Goal: Transaction & Acquisition: Subscribe to service/newsletter

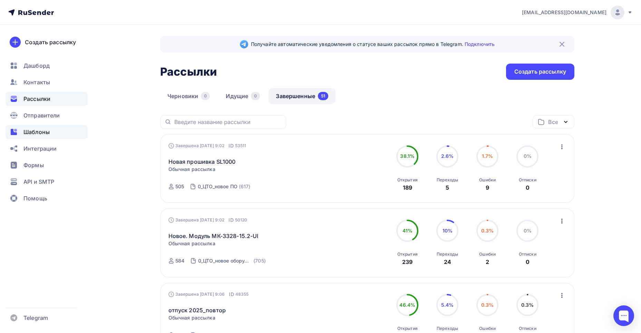
click at [41, 135] on span "Шаблоны" at bounding box center [36, 132] width 26 height 8
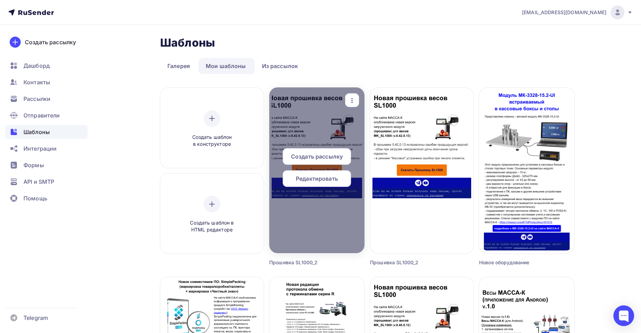
click at [320, 180] on span "Редактировать" at bounding box center [317, 178] width 42 height 8
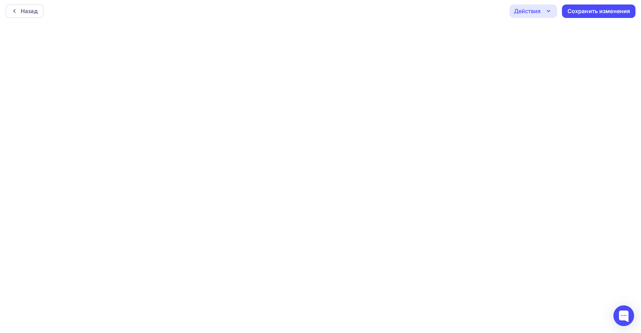
scroll to position [2, 0]
click at [609, 11] on div "Сохранить изменения" at bounding box center [599, 11] width 63 height 8
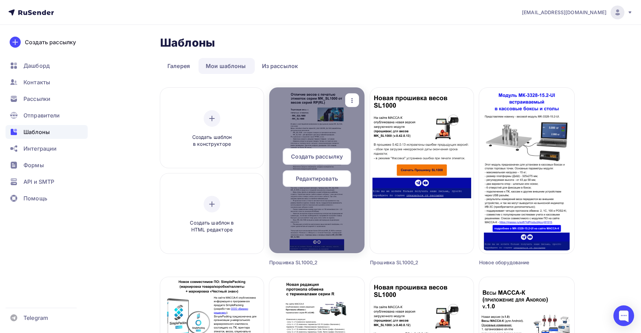
click at [354, 102] on icon "button" at bounding box center [352, 100] width 8 height 8
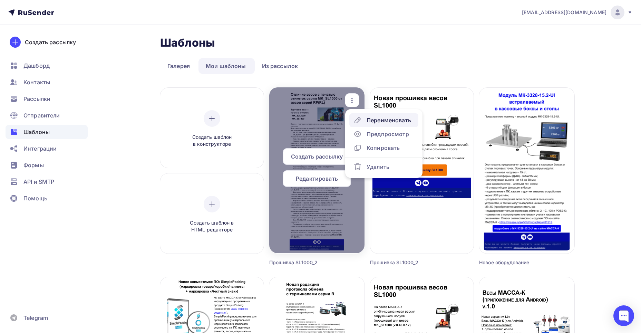
click at [370, 120] on div "Переименовать" at bounding box center [389, 120] width 45 height 8
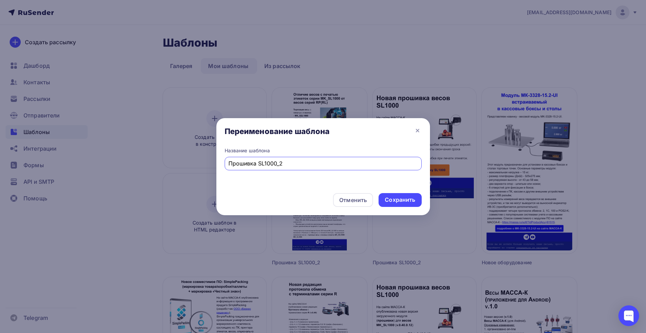
drag, startPoint x: 289, startPoint y: 163, endPoint x: 252, endPoint y: 162, distance: 36.6
click at [246, 162] on input "Прошивка SL1000_2" at bounding box center [323, 163] width 189 height 8
click at [258, 163] on input "Прошивка SL1000_2" at bounding box center [323, 163] width 189 height 8
drag, startPoint x: 258, startPoint y: 163, endPoint x: 189, endPoint y: 160, distance: 69.5
click at [189, 160] on div "Переименование шаблона Название шаблона Прошивка SL1000_2 Отменить Сохранить" at bounding box center [323, 166] width 646 height 333
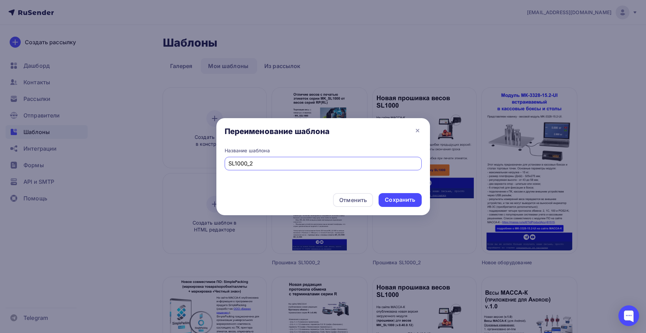
drag, startPoint x: 250, startPoint y: 163, endPoint x: 256, endPoint y: 162, distance: 5.6
click at [256, 162] on input "SL1000_2" at bounding box center [323, 163] width 189 height 8
type input "SL1000_разъяснения"
click at [408, 203] on div "Сохранить" at bounding box center [400, 200] width 30 height 8
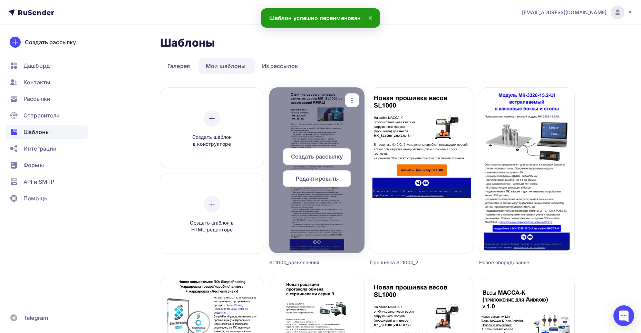
click at [324, 177] on span "Редактировать" at bounding box center [317, 178] width 42 height 8
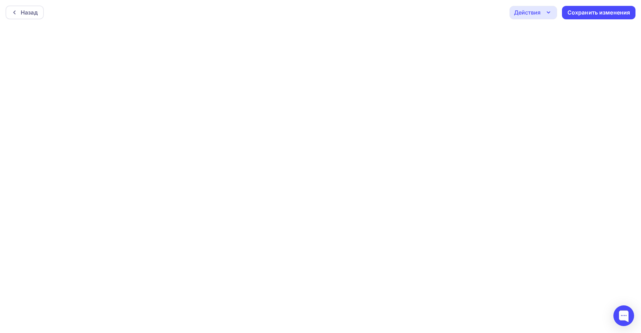
click at [530, 14] on div "Действия" at bounding box center [527, 12] width 27 height 8
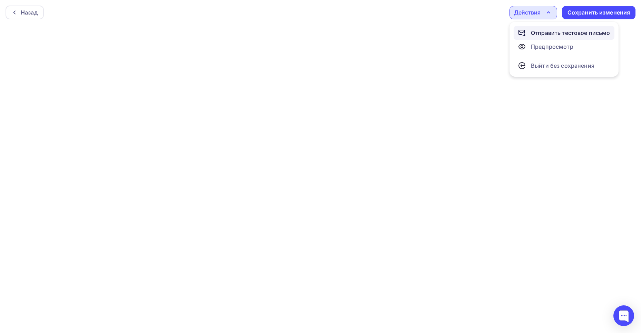
click at [546, 36] on div "Отправить тестовое письмо" at bounding box center [570, 33] width 79 height 8
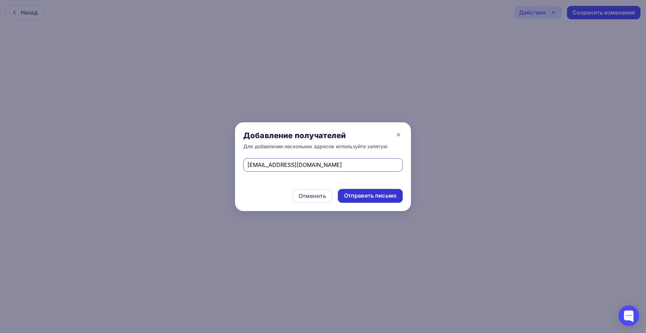
type input "[EMAIL_ADDRESS][DOMAIN_NAME]"
click at [380, 195] on div "Отправить письмо" at bounding box center [370, 196] width 52 height 8
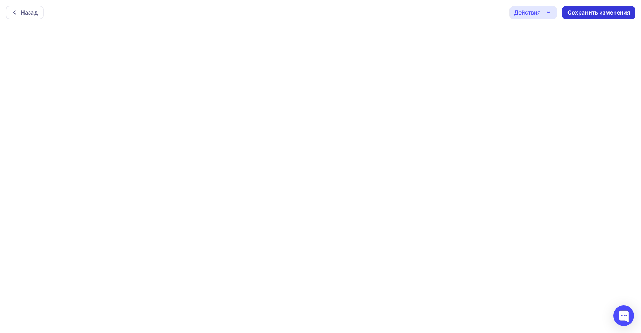
click at [593, 12] on div "Сохранить изменения" at bounding box center [599, 13] width 63 height 8
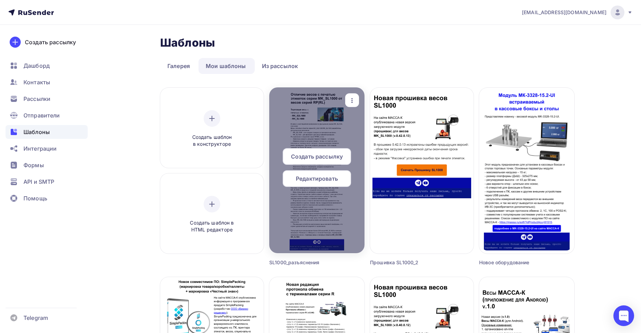
click at [325, 181] on span "Редактировать" at bounding box center [317, 178] width 42 height 8
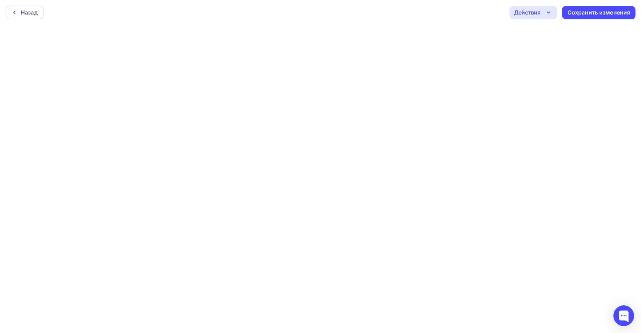
click at [529, 15] on div "Действия" at bounding box center [527, 12] width 27 height 8
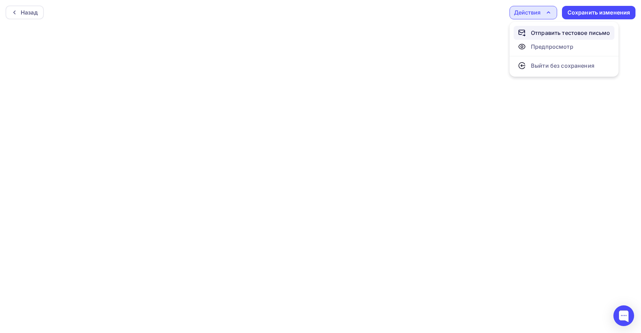
click at [538, 35] on div "Отправить тестовое письмо" at bounding box center [570, 33] width 79 height 8
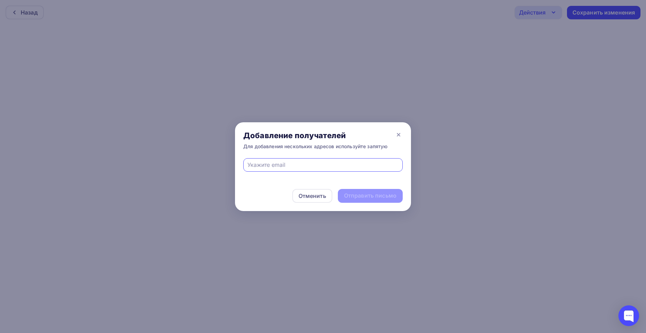
type input "ь"
type input "[EMAIL_ADDRESS][DOMAIN_NAME]"
click at [365, 199] on div "Отправить письмо" at bounding box center [370, 196] width 52 height 8
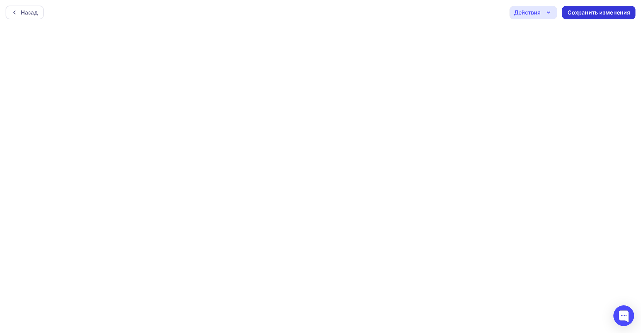
click at [587, 13] on div "Сохранить изменения" at bounding box center [599, 13] width 63 height 8
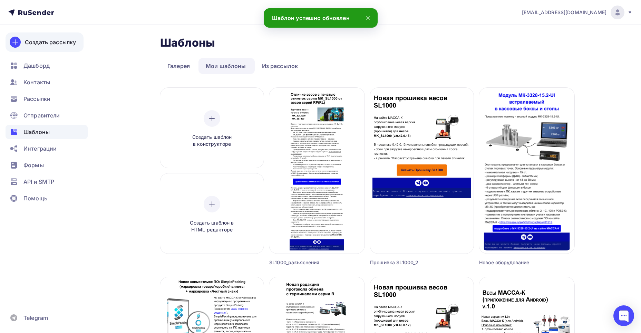
click at [49, 42] on div "Создать рассылку" at bounding box center [50, 42] width 51 height 8
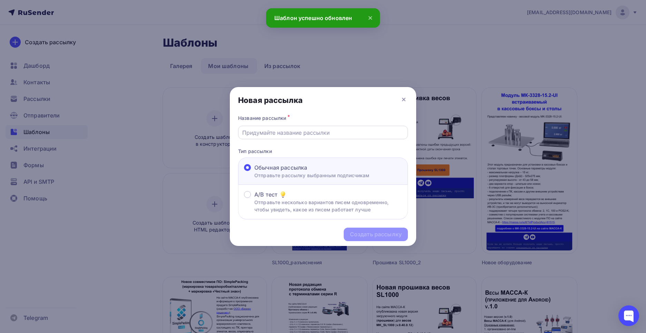
click at [288, 132] on input "text" at bounding box center [323, 132] width 162 height 8
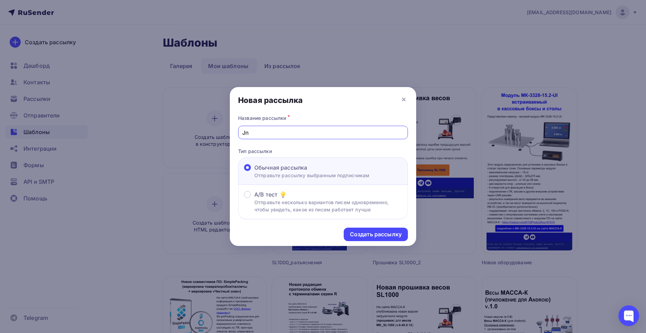
type input "J"
click at [310, 133] on input "Отличия SL1000 от серии RP/RL" at bounding box center [323, 132] width 162 height 8
drag, startPoint x: 341, startPoint y: 134, endPoint x: 233, endPoint y: 131, distance: 107.8
click at [233, 131] on div "Название рассылки * Отличия SL1000 от серий RP/RL Тип рассылки Обычная рассылка…" at bounding box center [323, 166] width 186 height 106
type input "Отличия SL1000 от серий RP/RL"
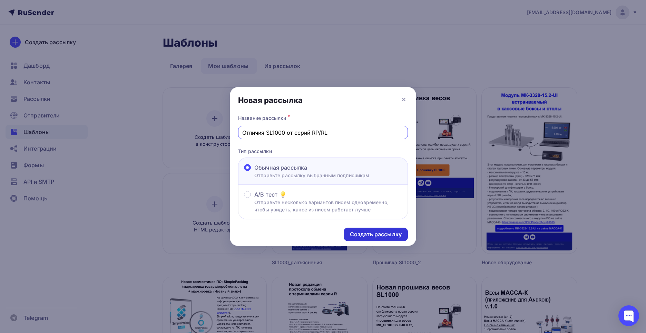
click at [383, 235] on div "Создать рассылку" at bounding box center [376, 234] width 52 height 8
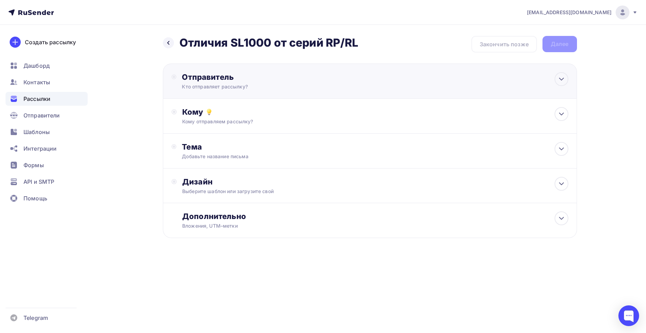
click at [212, 87] on div "Кто отправляет рассылку?" at bounding box center [249, 86] width 135 height 7
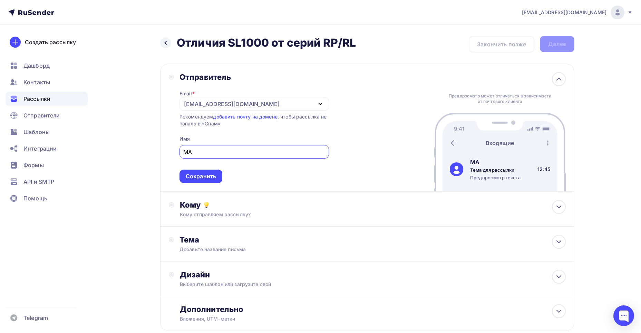
type input "M"
type input "МАССА-К"
click at [206, 177] on div "Сохранить" at bounding box center [201, 176] width 30 height 8
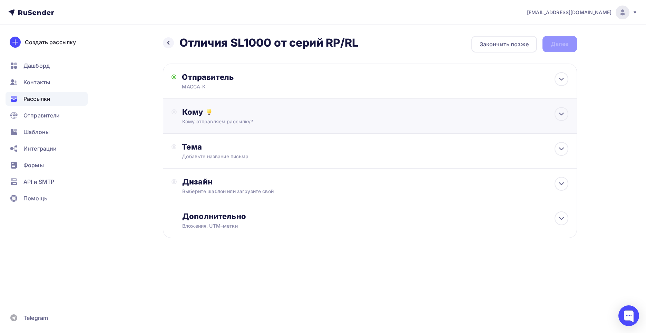
click at [200, 115] on div "Кому" at bounding box center [375, 112] width 386 height 10
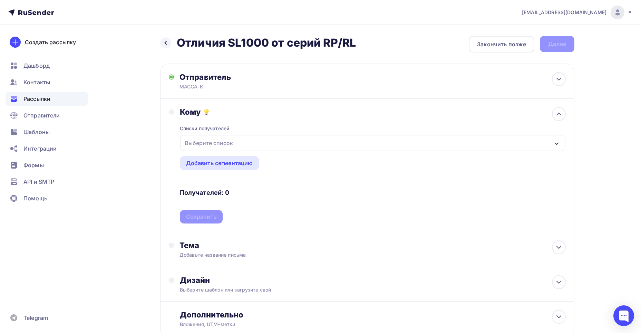
click at [239, 145] on div "Выберите список" at bounding box center [372, 143] width 385 height 16
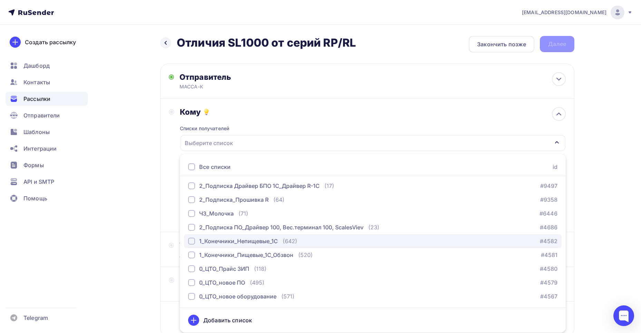
scroll to position [35, 0]
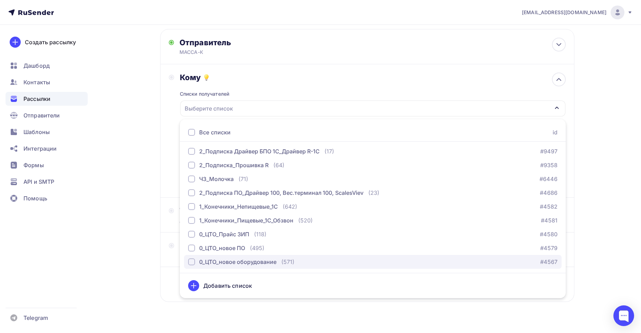
click at [241, 261] on div "0_ЦТО_новое оборудование" at bounding box center [237, 262] width 77 height 8
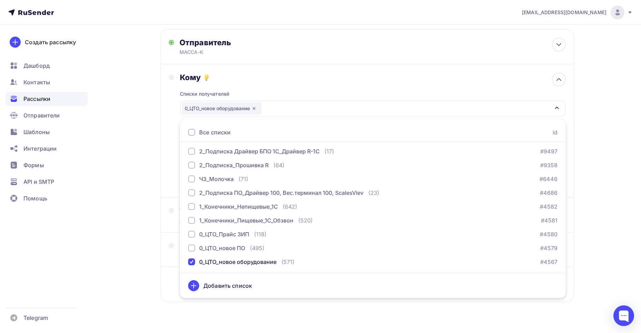
click at [242, 88] on div "Списки получателей 0_ЦТО_новое оборудование Все списки id 2_Подписка_Простые ре…" at bounding box center [373, 135] width 386 height 107
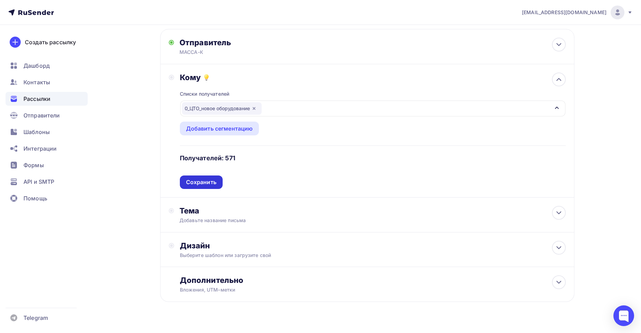
click at [191, 185] on div "Сохранить" at bounding box center [201, 182] width 30 height 8
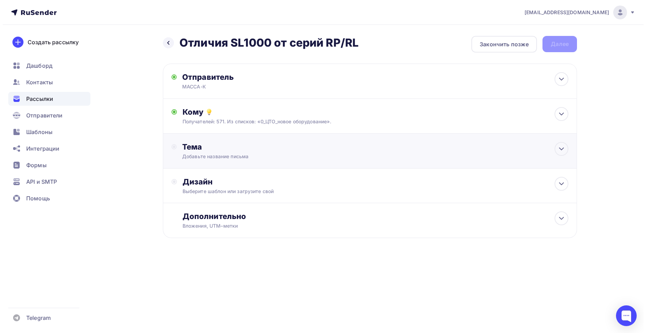
scroll to position [0, 0]
click at [199, 156] on div "Добавьте название письма" at bounding box center [243, 156] width 123 height 7
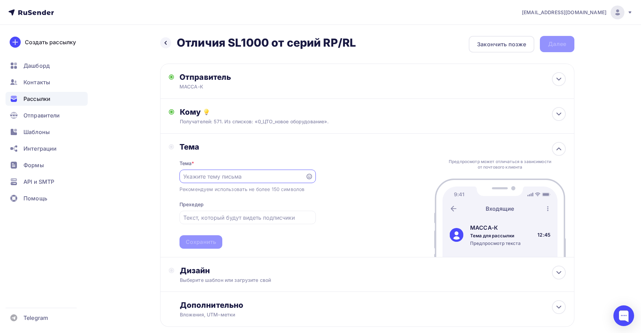
paste input "Отличия SL1000 от серий RP/RL"
type input "Отличия SL1000 от серий RP/RL"
click at [223, 218] on input "text" at bounding box center [247, 217] width 128 height 8
paste input "Отличия SL1000 от серий RP/RL"
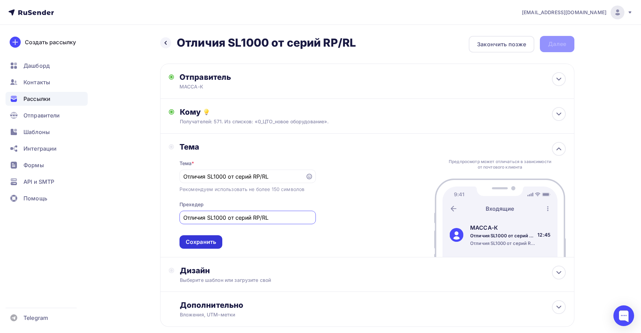
type input "Отличия SL1000 от серий RP/RL"
click at [201, 243] on div "Сохранить" at bounding box center [201, 242] width 30 height 8
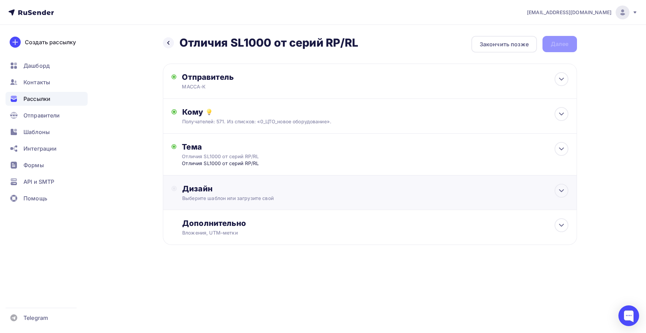
click at [215, 199] on div "Выберите шаблон или загрузите свой" at bounding box center [356, 198] width 348 height 7
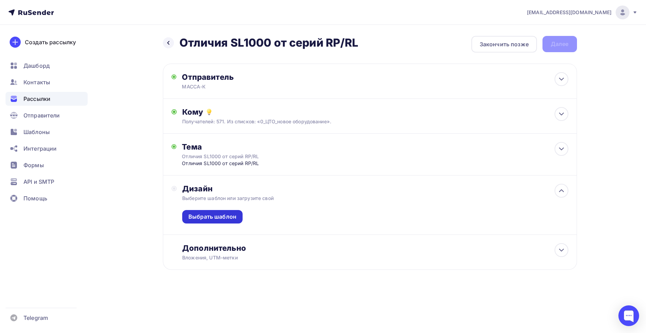
click at [213, 219] on div "Выбрать шаблон" at bounding box center [213, 217] width 48 height 8
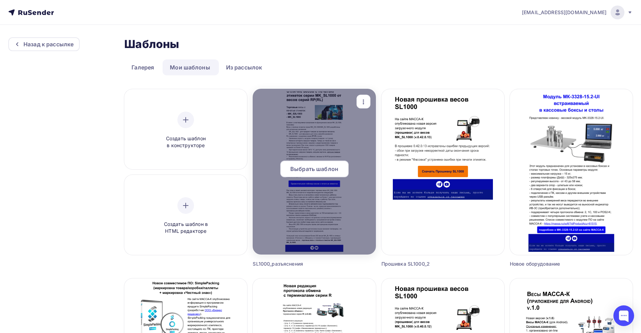
click at [319, 168] on span "Выбрать шаблон" at bounding box center [314, 169] width 48 height 8
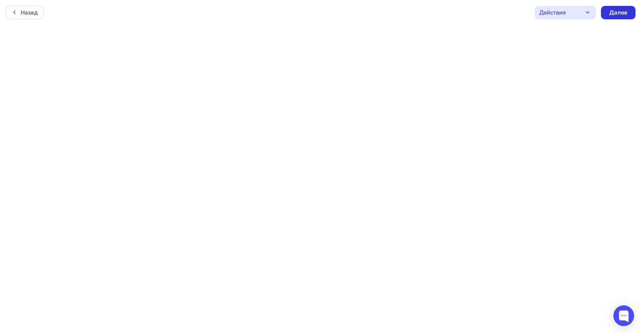
click at [614, 11] on div "Далее" at bounding box center [618, 13] width 18 height 8
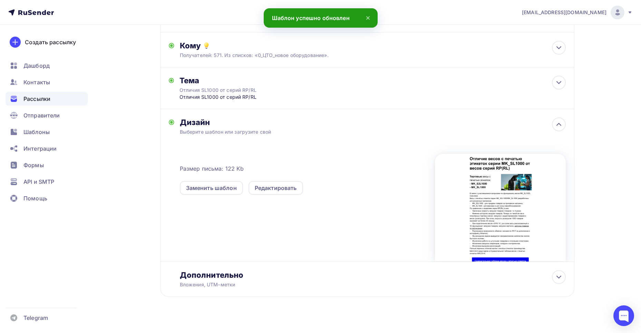
scroll to position [75, 0]
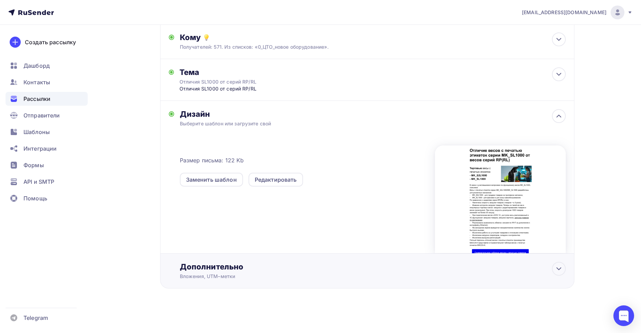
click at [209, 268] on div "Дополнительно" at bounding box center [373, 267] width 386 height 10
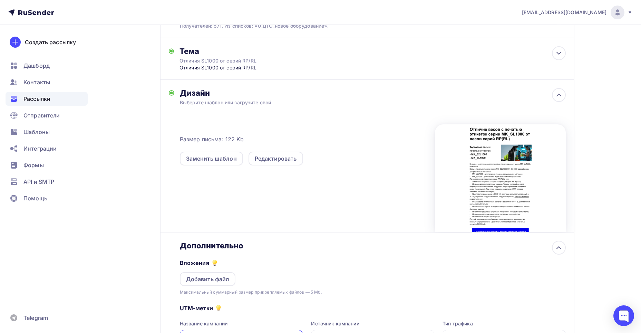
scroll to position [178, 0]
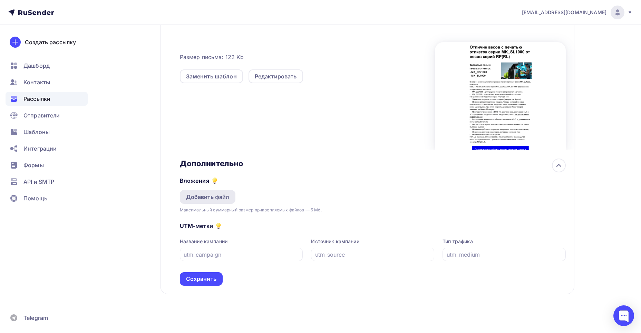
click at [212, 199] on div "Добавить файл" at bounding box center [208, 197] width 44 height 8
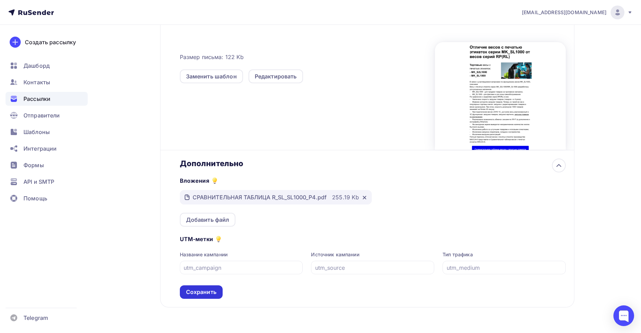
click at [208, 293] on div "Сохранить" at bounding box center [201, 292] width 30 height 8
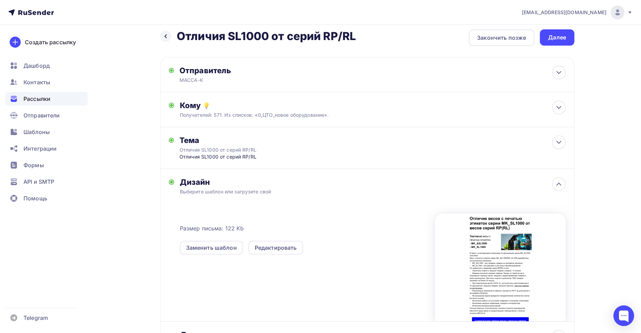
scroll to position [0, 0]
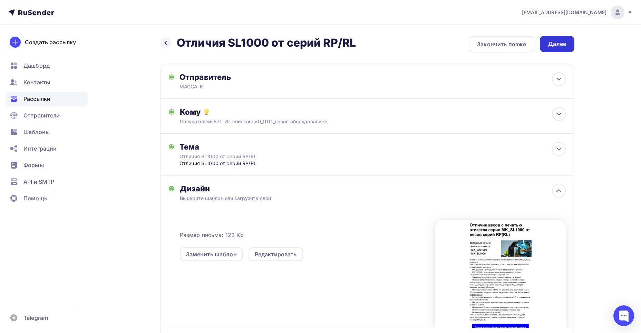
click at [555, 44] on div "Далее" at bounding box center [557, 44] width 18 height 8
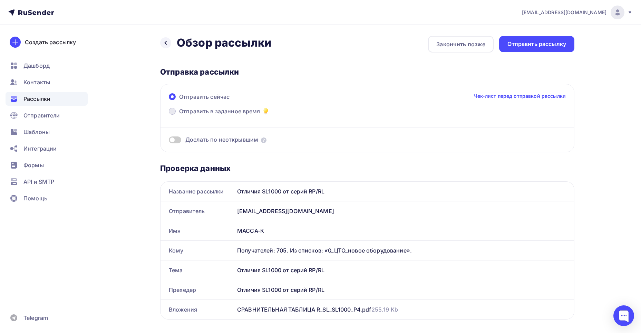
click at [238, 112] on span "Отправить в заданное время" at bounding box center [219, 111] width 81 height 8
click at [179, 115] on input "Отправить в заданное время" at bounding box center [179, 115] width 0 height 0
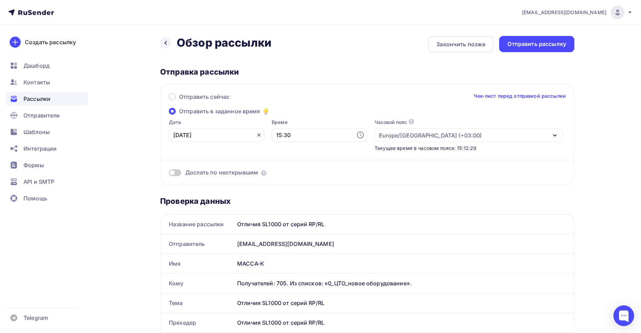
click at [256, 137] on icon at bounding box center [259, 135] width 6 height 6
click at [187, 135] on input "text" at bounding box center [217, 134] width 96 height 13
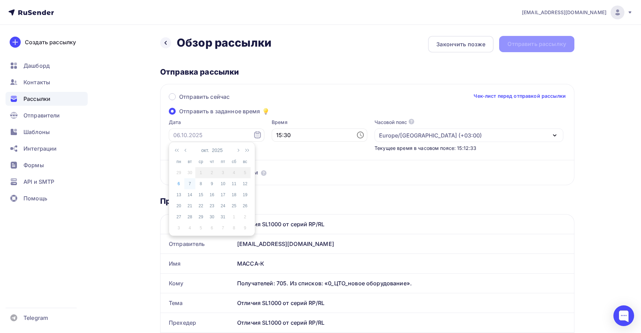
click at [189, 183] on div "7" at bounding box center [189, 184] width 11 height 6
type input "[DATE]"
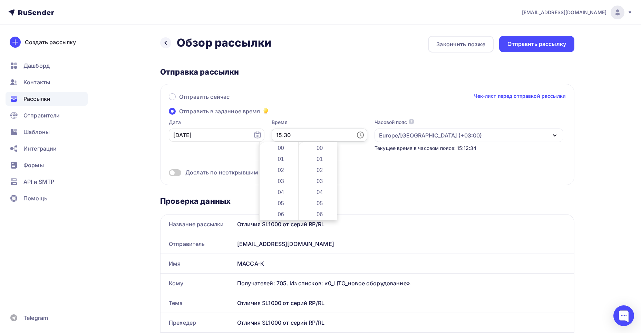
click at [283, 131] on input "15:30" at bounding box center [320, 134] width 96 height 13
click at [281, 176] on li "09" at bounding box center [282, 178] width 36 height 11
click at [317, 148] on li "00" at bounding box center [321, 147] width 36 height 11
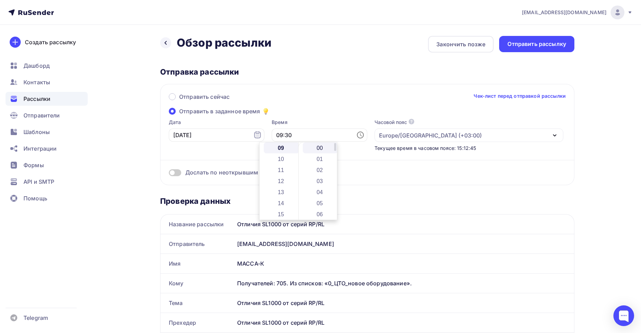
type input "09:00"
click at [394, 98] on div "Отправить сейчас Чек-лист перед отправкой рассылки" at bounding box center [367, 100] width 397 height 15
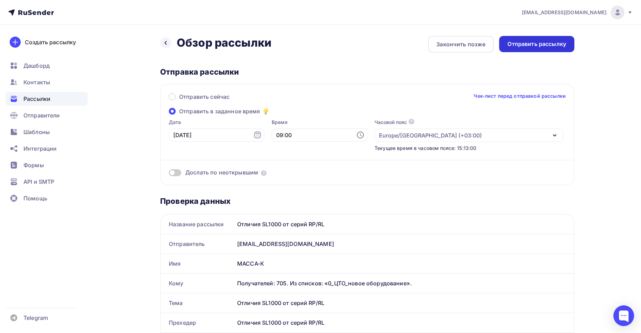
click at [532, 44] on div "Отправить рассылку" at bounding box center [537, 44] width 59 height 8
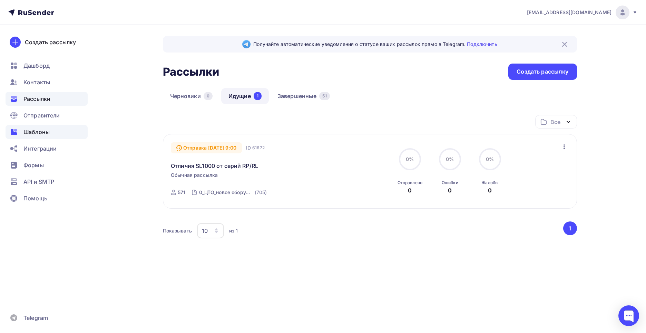
click at [44, 132] on span "Шаблоны" at bounding box center [36, 132] width 26 height 8
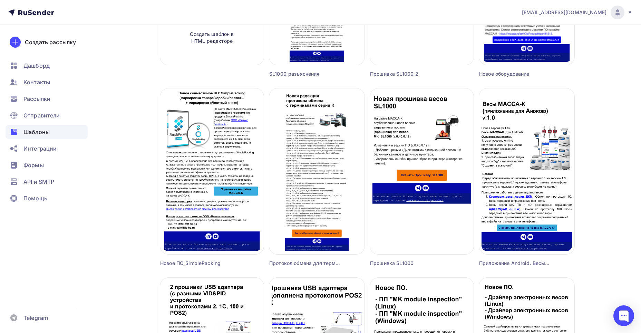
scroll to position [207, 0]
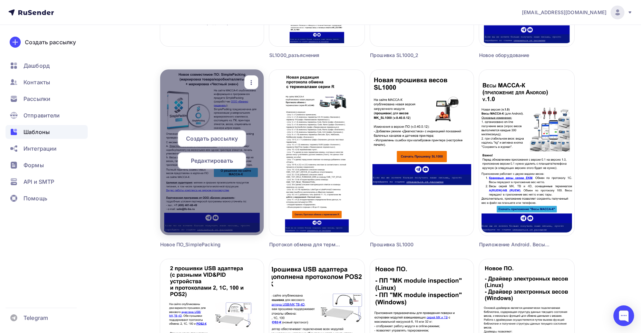
click at [250, 84] on icon "button" at bounding box center [251, 82] width 8 height 8
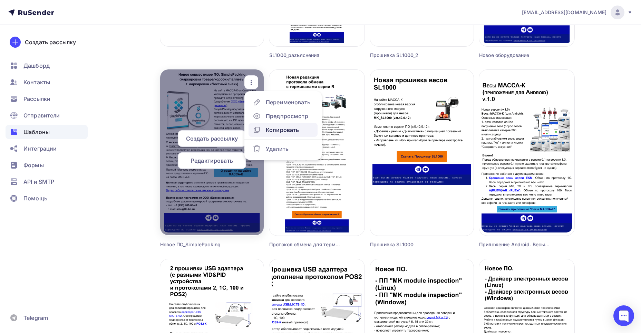
click at [279, 128] on div "Копировать" at bounding box center [282, 130] width 33 height 8
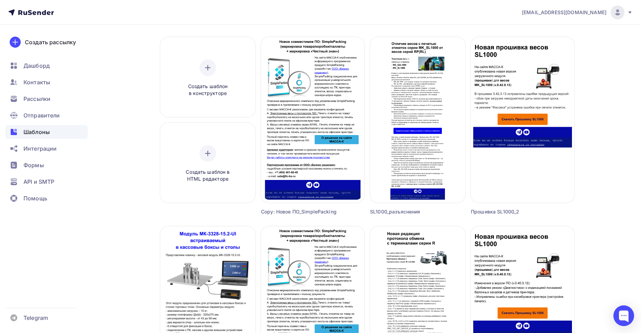
scroll to position [35, 0]
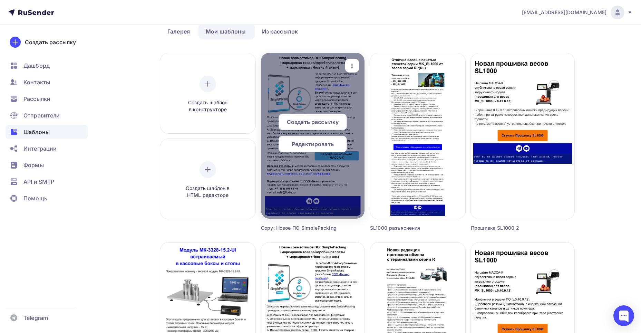
click at [351, 67] on icon "button" at bounding box center [352, 66] width 8 height 8
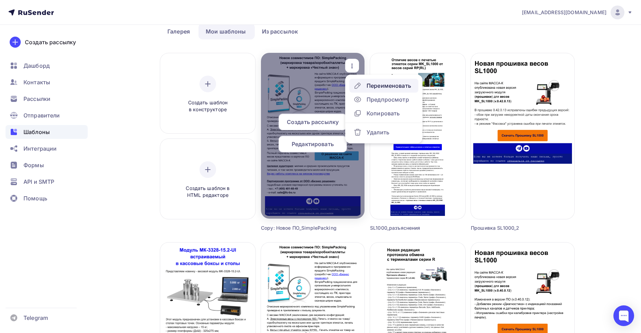
click at [370, 86] on div "Переименовать" at bounding box center [389, 85] width 45 height 8
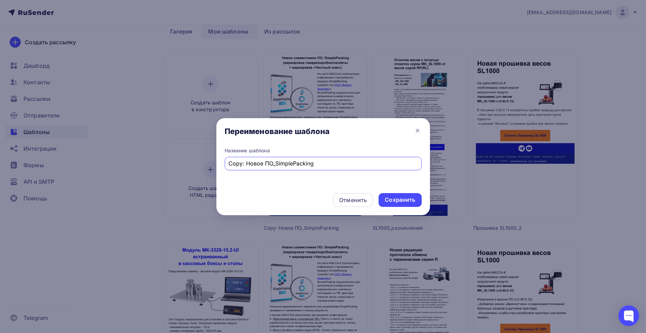
drag, startPoint x: 230, startPoint y: 163, endPoint x: 245, endPoint y: 163, distance: 15.9
click at [245, 163] on input "Copy: Новое ПО_SimplePacking" at bounding box center [323, 163] width 189 height 8
drag, startPoint x: 258, startPoint y: 163, endPoint x: 300, endPoint y: 161, distance: 41.8
click at [300, 161] on input "Новое ПО_SimplePacking" at bounding box center [323, 163] width 189 height 8
paste input "FusionPos"
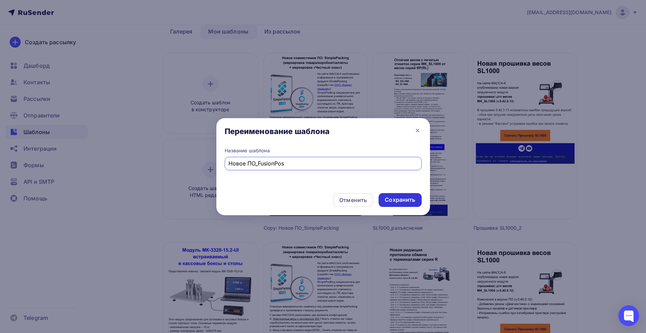
type input "Новое ПО_FusionPos"
click at [395, 200] on div "Сохранить" at bounding box center [400, 200] width 30 height 8
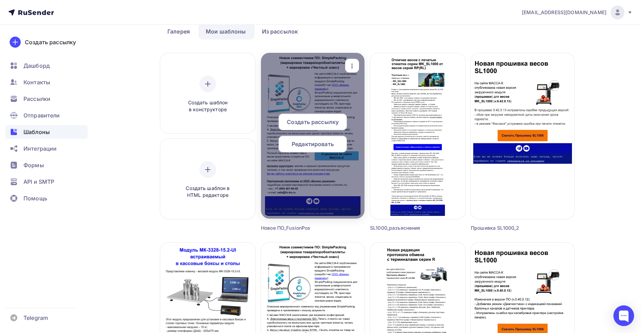
click at [304, 146] on span "Редактировать" at bounding box center [313, 144] width 42 height 8
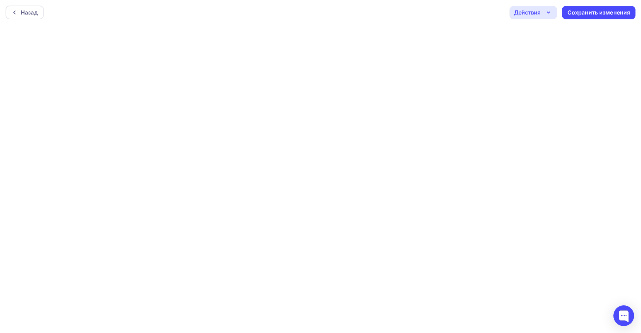
scroll to position [2, 0]
click at [597, 11] on div "Сохранить изменения" at bounding box center [599, 11] width 63 height 8
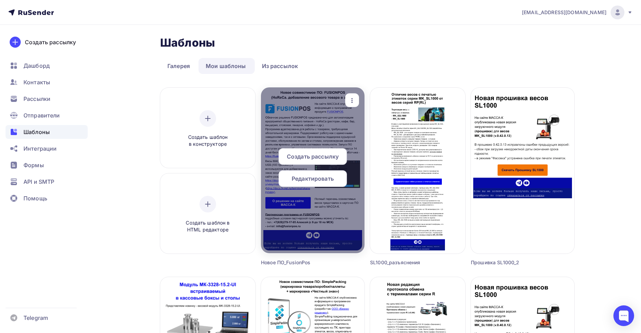
click at [315, 178] on span "Редактировать" at bounding box center [313, 178] width 42 height 8
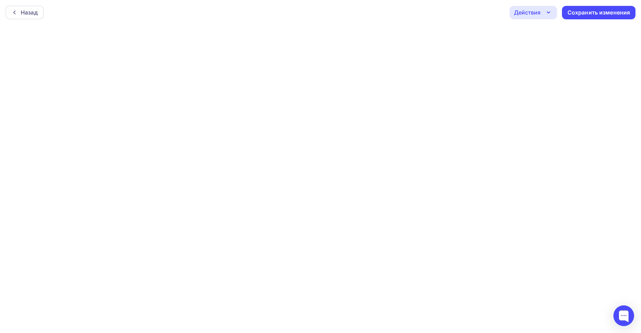
click at [527, 13] on div "Действия" at bounding box center [527, 12] width 27 height 8
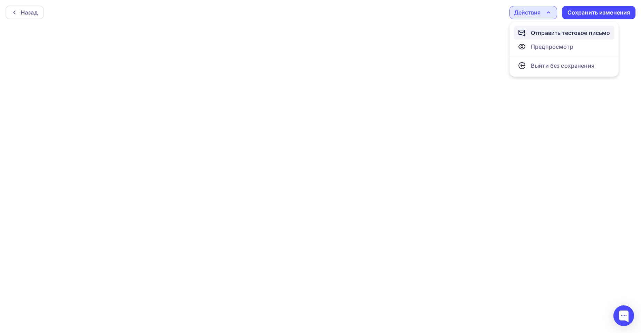
click at [543, 32] on div "Отправить тестовое письмо" at bounding box center [570, 33] width 79 height 8
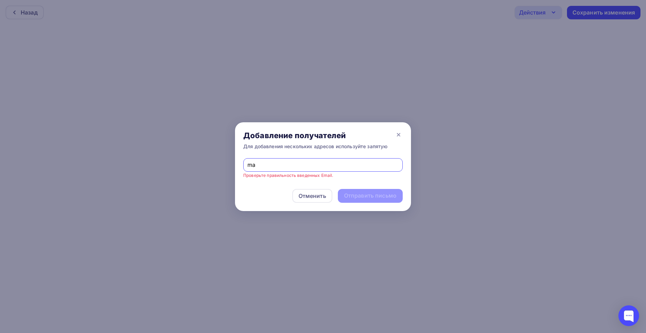
type input "[EMAIL_ADDRESS][DOMAIN_NAME]"
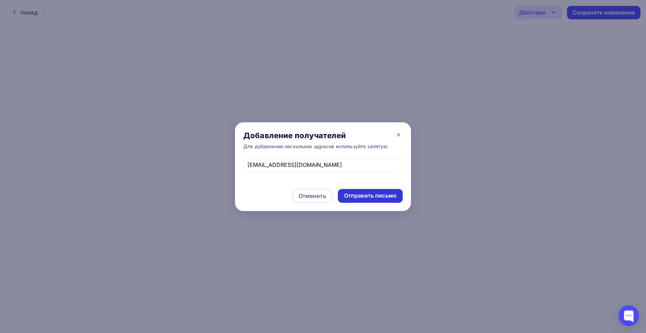
click at [370, 199] on div "Отправить письмо" at bounding box center [370, 196] width 52 height 8
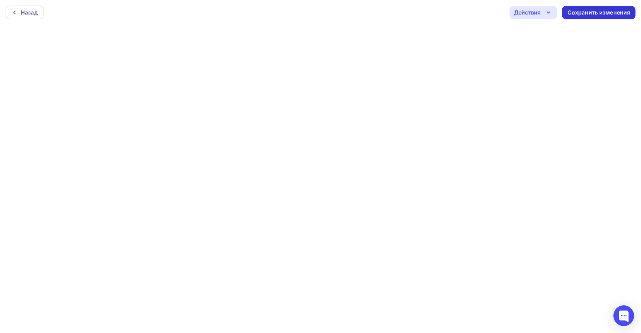
click at [599, 14] on div "Сохранить изменения" at bounding box center [599, 13] width 63 height 8
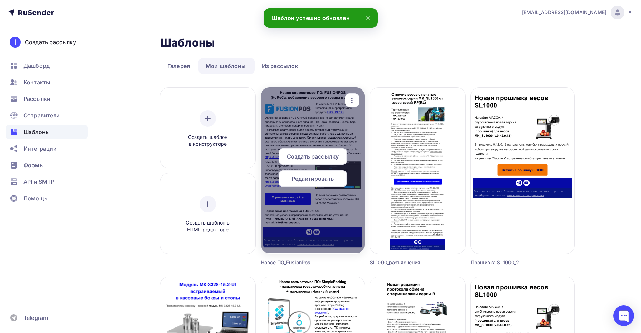
click at [319, 179] on span "Редактировать" at bounding box center [313, 178] width 42 height 8
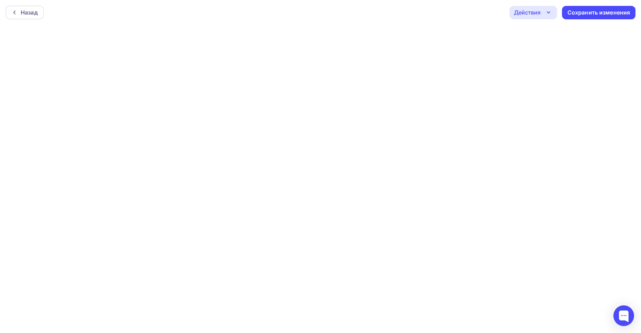
click at [539, 15] on div "Действия" at bounding box center [527, 12] width 27 height 8
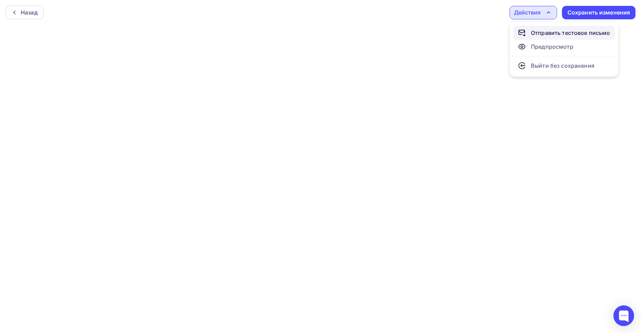
click at [543, 35] on div "Отправить тестовое письмо" at bounding box center [570, 33] width 79 height 8
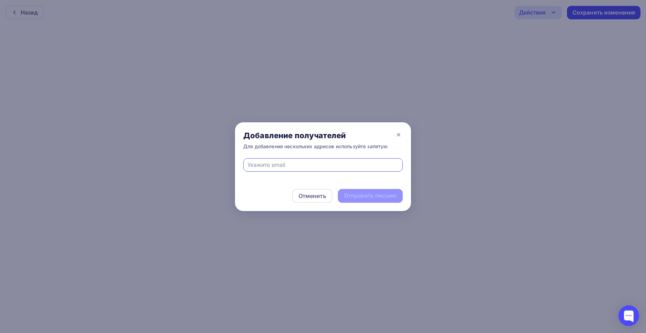
type input "ь"
type input "[EMAIL_ADDRESS][DOMAIN_NAME]"
click at [365, 196] on div "Отправить письмо" at bounding box center [370, 196] width 52 height 8
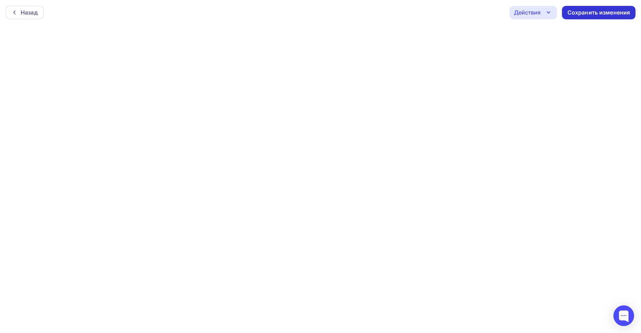
click at [592, 12] on div "Сохранить изменения" at bounding box center [599, 13] width 63 height 8
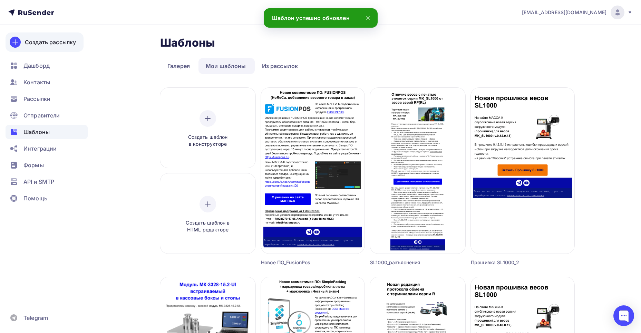
click at [46, 40] on div "Создать рассылку" at bounding box center [50, 42] width 51 height 8
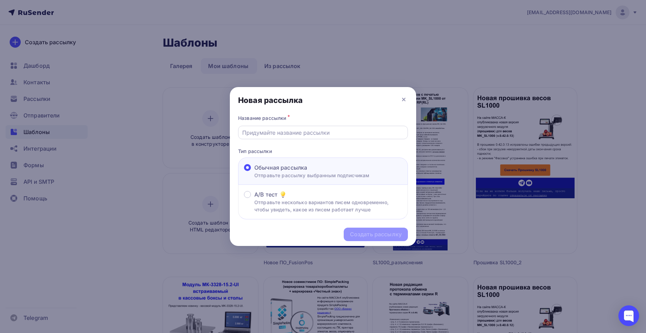
click at [247, 135] on input "text" at bounding box center [323, 132] width 162 height 8
type input "Y"
paste input "FUSIONPOS"
drag, startPoint x: 310, startPoint y: 133, endPoint x: 196, endPoint y: 129, distance: 114.7
click at [196, 129] on div "Новая рассылка Название рассылки * Новое ПО - FUSIONPOS Тип рассылки Обычная ра…" at bounding box center [323, 166] width 646 height 333
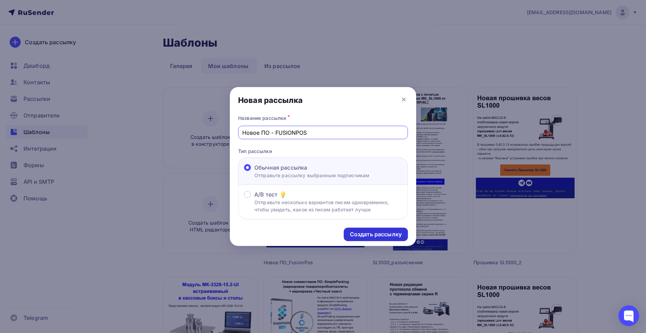
type input "Новое ПО - FUSIONPOS"
click at [379, 231] on div "Создать рассылку" at bounding box center [376, 234] width 52 height 8
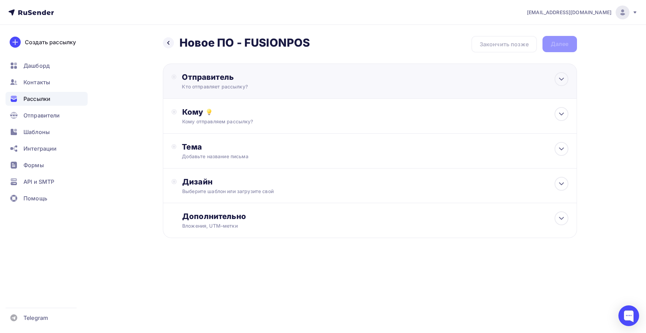
click at [217, 91] on div "Отправитель Кто отправляет рассылку? Email * [EMAIL_ADDRESS][DOMAIN_NAME] [EMAI…" at bounding box center [370, 81] width 414 height 35
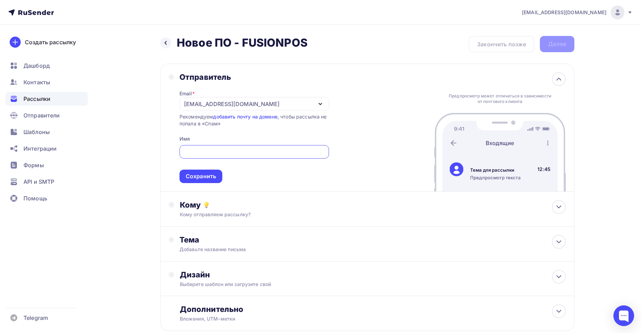
type input "M"
type input "МАССА-К"
click at [198, 178] on div "Сохранить" at bounding box center [201, 176] width 30 height 8
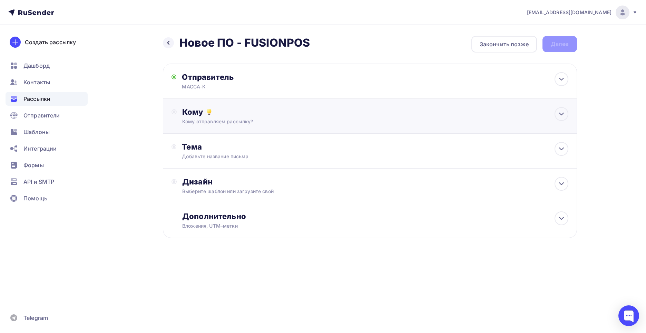
click at [210, 122] on div "Кому отправляем рассылку?" at bounding box center [356, 121] width 348 height 7
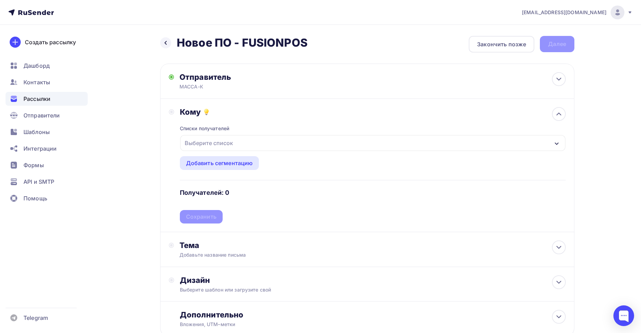
click at [217, 144] on div "Выберите список" at bounding box center [209, 143] width 54 height 12
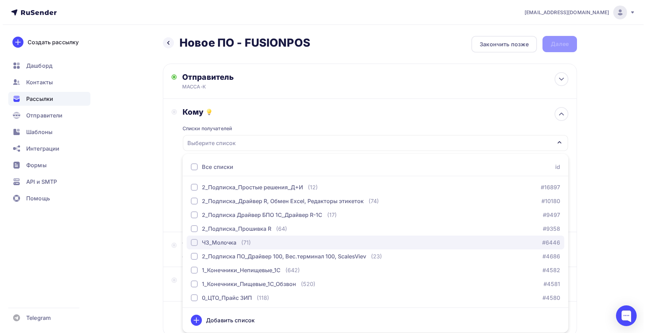
scroll to position [29, 0]
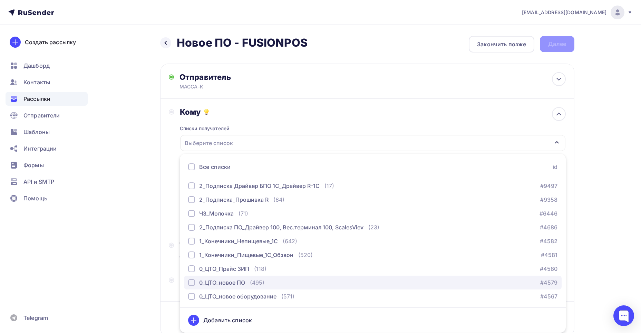
click at [220, 283] on div "0_ЦТО_новое ПО" at bounding box center [222, 282] width 46 height 8
click at [272, 115] on div "Кому" at bounding box center [373, 112] width 386 height 10
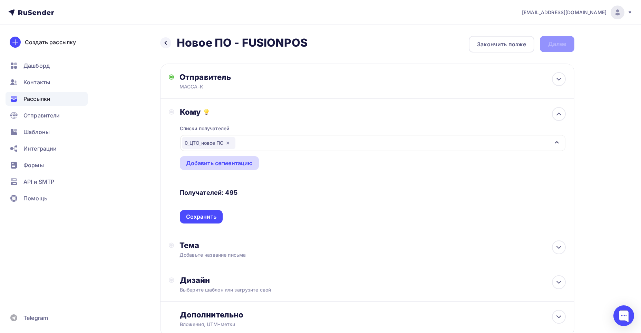
click at [236, 162] on div "Добавить сегментацию" at bounding box center [219, 163] width 67 height 8
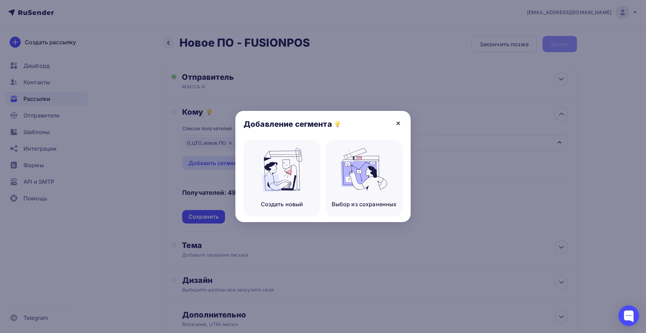
click at [398, 122] on icon at bounding box center [398, 123] width 8 height 8
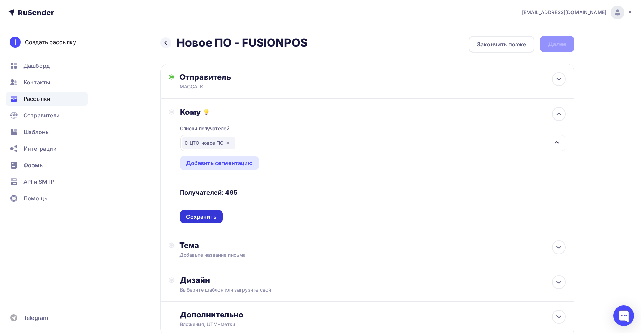
click at [194, 216] on div "Сохранить" at bounding box center [201, 217] width 30 height 8
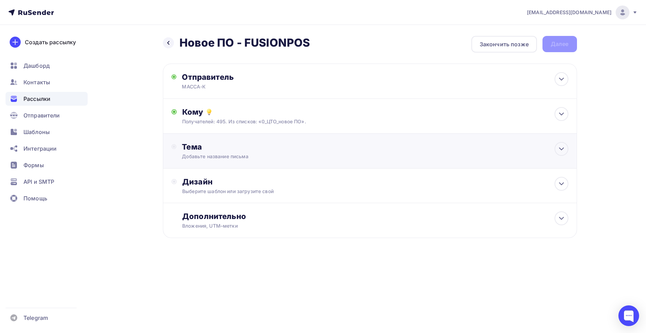
click at [225, 155] on div "Добавьте название письма" at bounding box center [243, 156] width 123 height 7
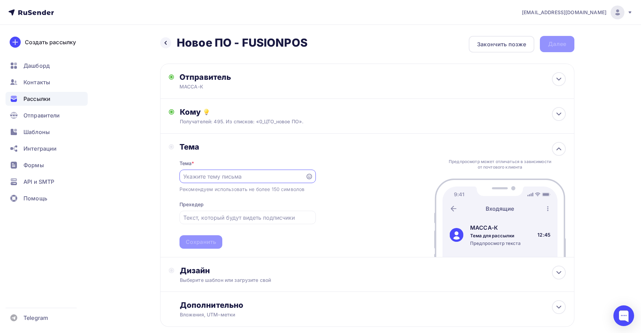
scroll to position [0, 0]
paste input "Новое ПО - FUSIONPOS"
type input "Новое ПО - FUSIONPOS"
click at [209, 219] on input "text" at bounding box center [247, 217] width 128 height 8
paste input "Новое ПО - FUSIONPOS"
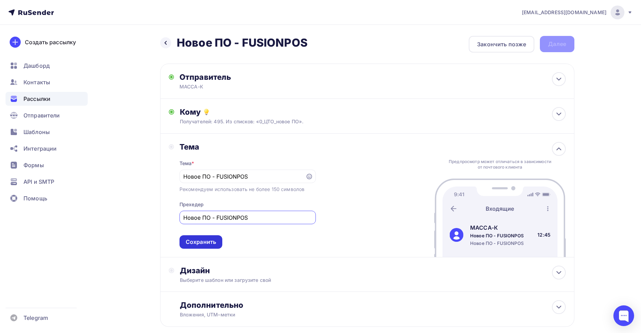
type input "Новое ПО - FUSIONPOS"
click at [203, 242] on div "Сохранить" at bounding box center [201, 242] width 30 height 8
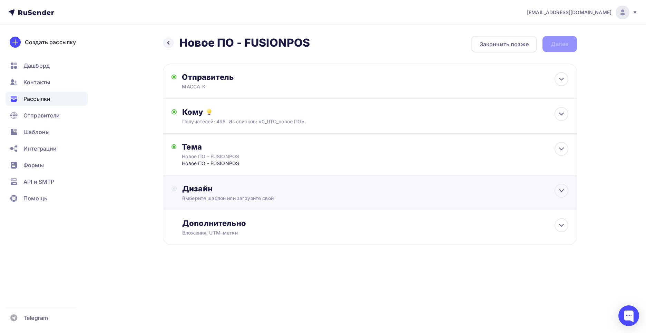
click at [219, 198] on div "Выберите шаблон или загрузите свой" at bounding box center [356, 198] width 348 height 7
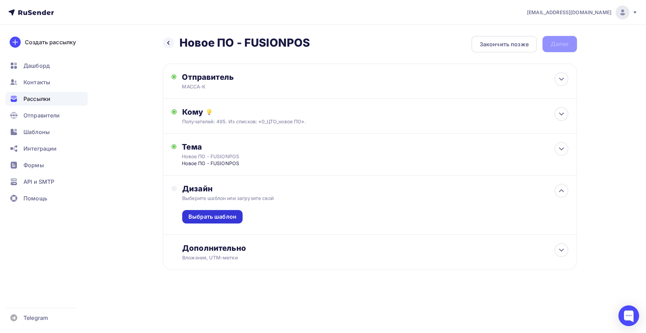
click at [218, 216] on div "Выбрать шаблон" at bounding box center [213, 217] width 48 height 8
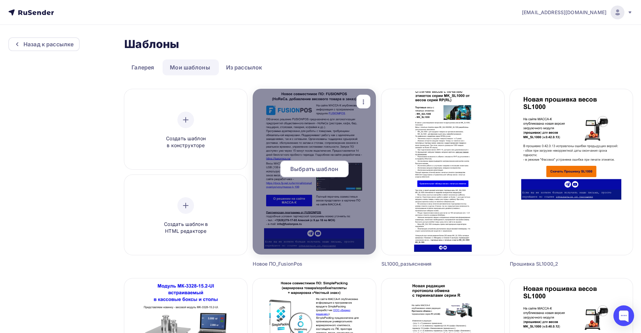
click at [308, 170] on span "Выбрать шаблон" at bounding box center [314, 169] width 48 height 8
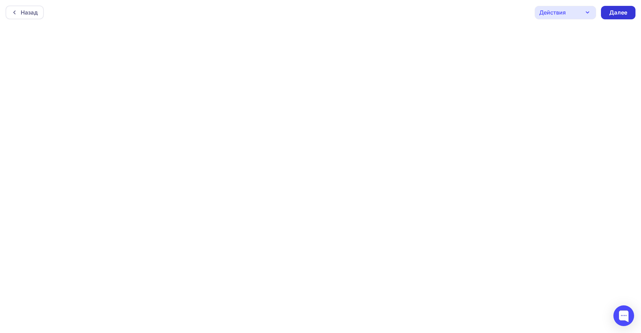
click at [624, 15] on div "Далее" at bounding box center [618, 13] width 18 height 8
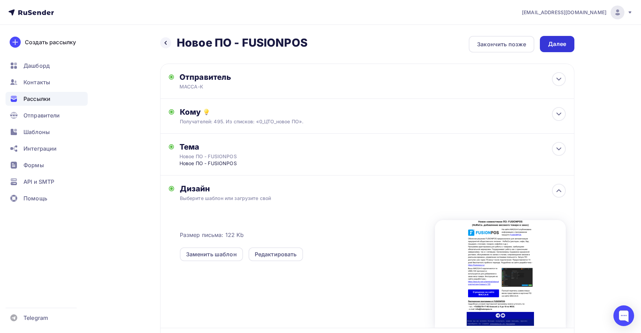
click at [555, 44] on div "Далее" at bounding box center [557, 44] width 18 height 8
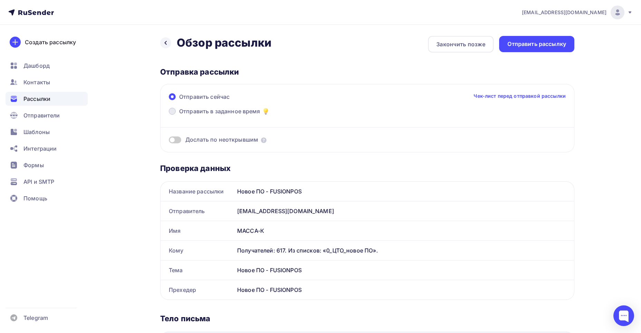
click at [174, 110] on span at bounding box center [172, 111] width 7 height 7
click at [179, 115] on input "Отправить в заданное время" at bounding box center [179, 115] width 0 height 0
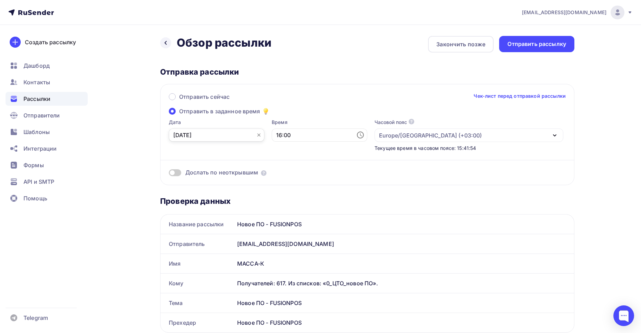
click at [243, 137] on input "[DATE]" at bounding box center [217, 134] width 96 height 13
click at [199, 182] on div "8" at bounding box center [200, 184] width 11 height 6
type input "[DATE]"
click at [286, 136] on input "16:00" at bounding box center [320, 134] width 96 height 13
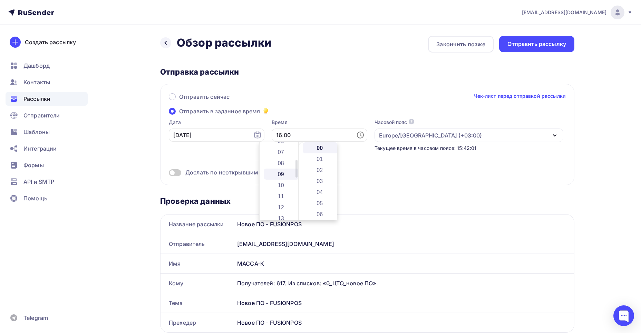
click at [278, 174] on li "09" at bounding box center [282, 173] width 36 height 11
type input "09:00"
click at [479, 114] on div "Отправить сейчас Чек-лист перед отправкой рассылки Отправить в заданное время Д…" at bounding box center [367, 134] width 414 height 101
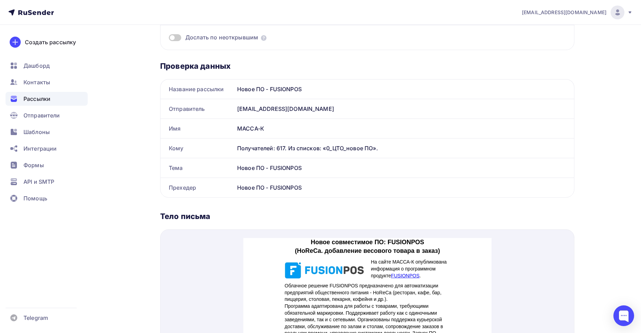
scroll to position [0, 0]
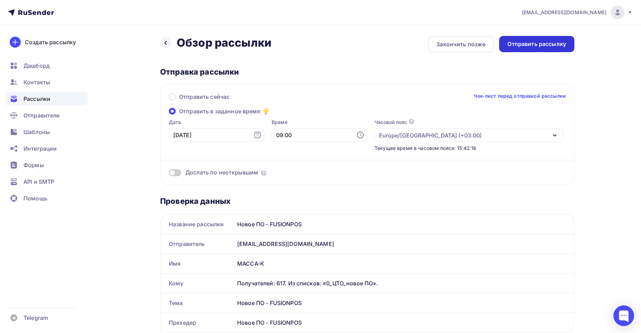
click at [524, 42] on div "Отправить рассылку" at bounding box center [537, 44] width 59 height 8
